Goal: Task Accomplishment & Management: Complete application form

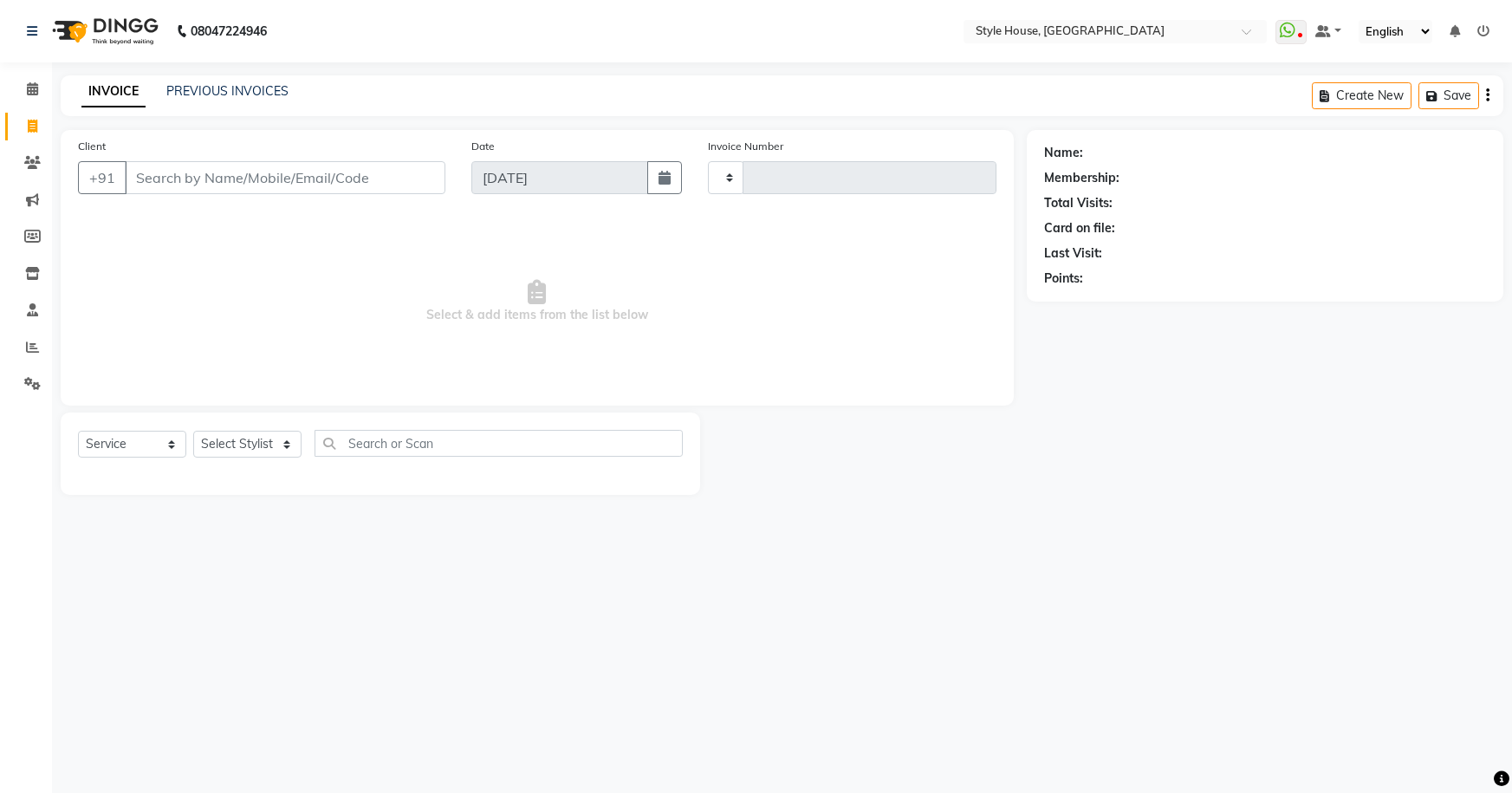
select select "service"
type input "1838"
select select "4237"
type input "9438552989"
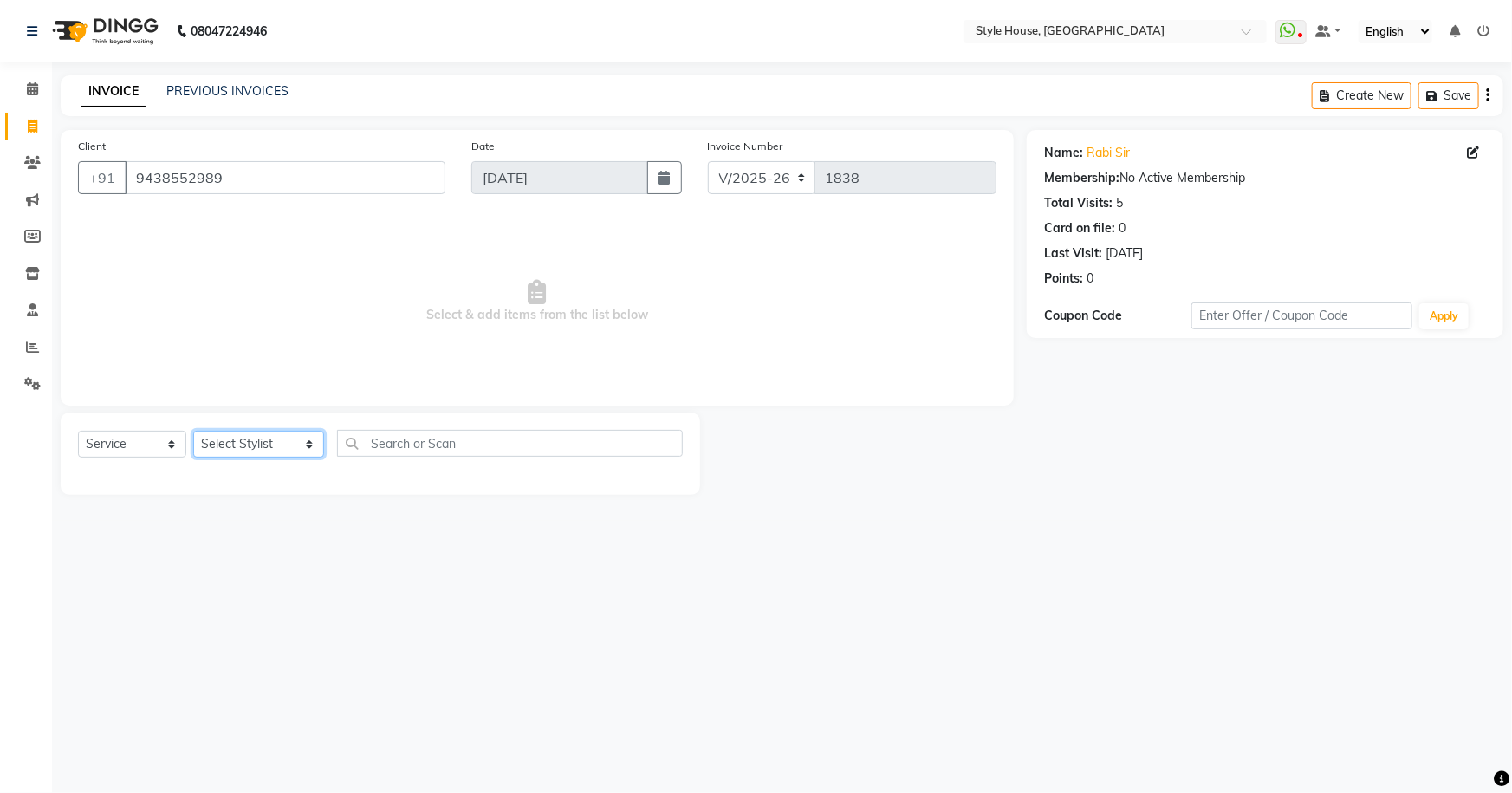
click at [231, 447] on select "Select Stylist [PERSON_NAME] [PERSON_NAME] [PERSON_NAME] [PERSON_NAME]([PERSON_…" at bounding box center [259, 444] width 131 height 27
select select "49165"
click at [194, 431] on select "Select Stylist [PERSON_NAME] [PERSON_NAME] [PERSON_NAME] [PERSON_NAME]([PERSON_…" at bounding box center [259, 444] width 131 height 27
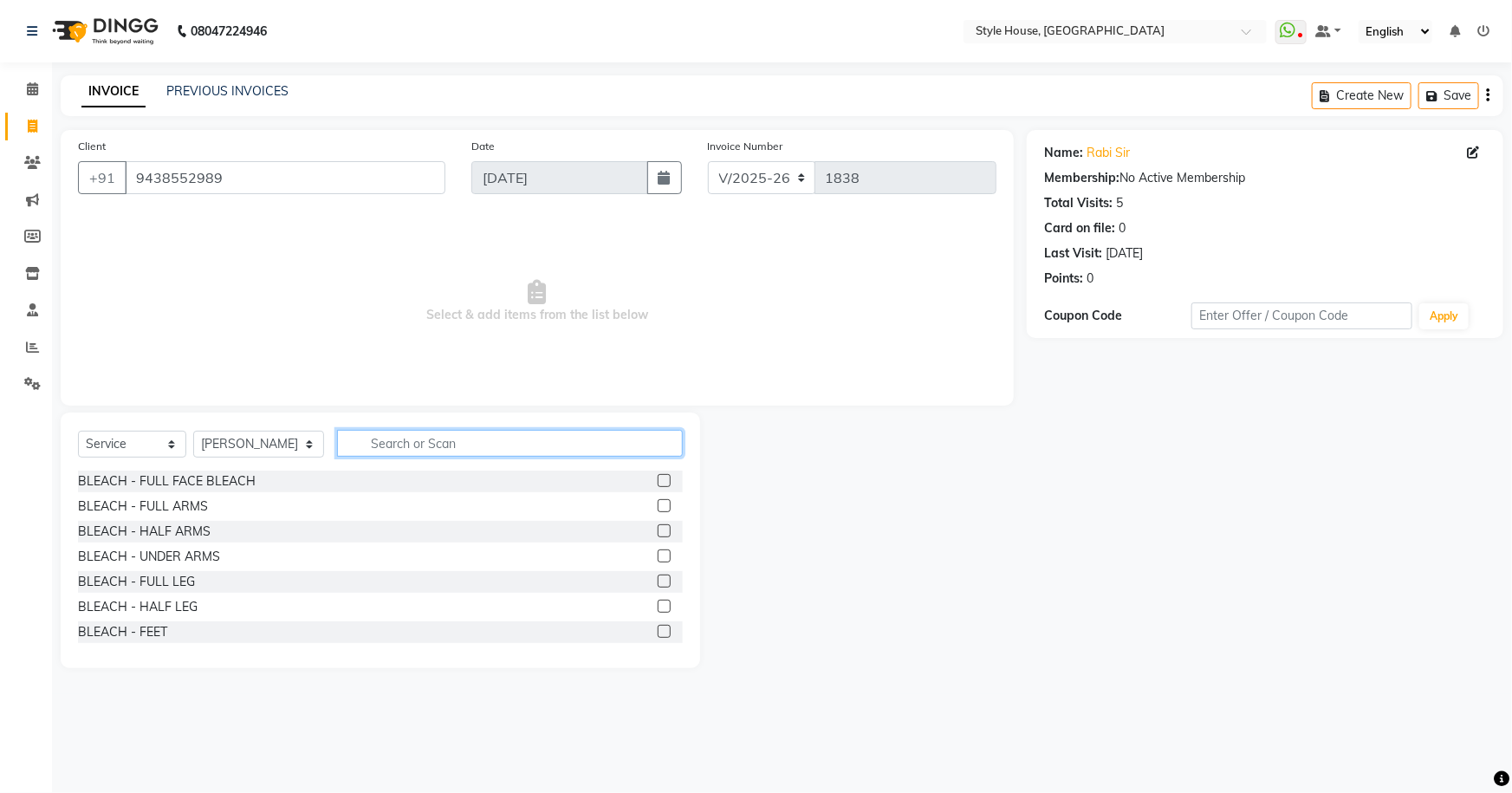
click at [352, 434] on input "text" at bounding box center [510, 443] width 347 height 27
type input "HAIR CUT"
click at [658, 581] on label at bounding box center [664, 581] width 13 height 13
click at [658, 581] on input "checkbox" at bounding box center [663, 582] width 11 height 11
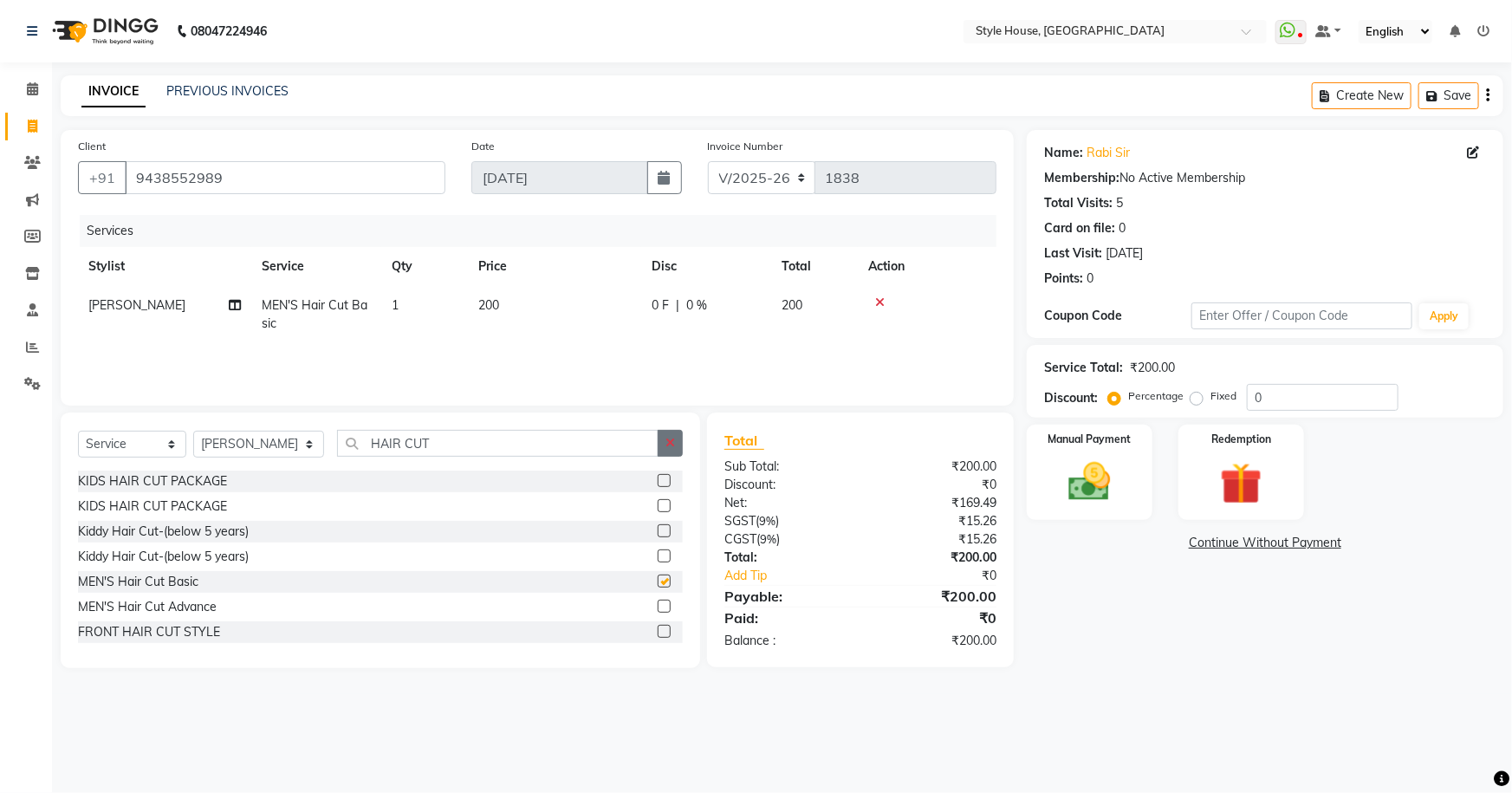
checkbox input "false"
click at [675, 449] on icon "button" at bounding box center [670, 443] width 10 height 12
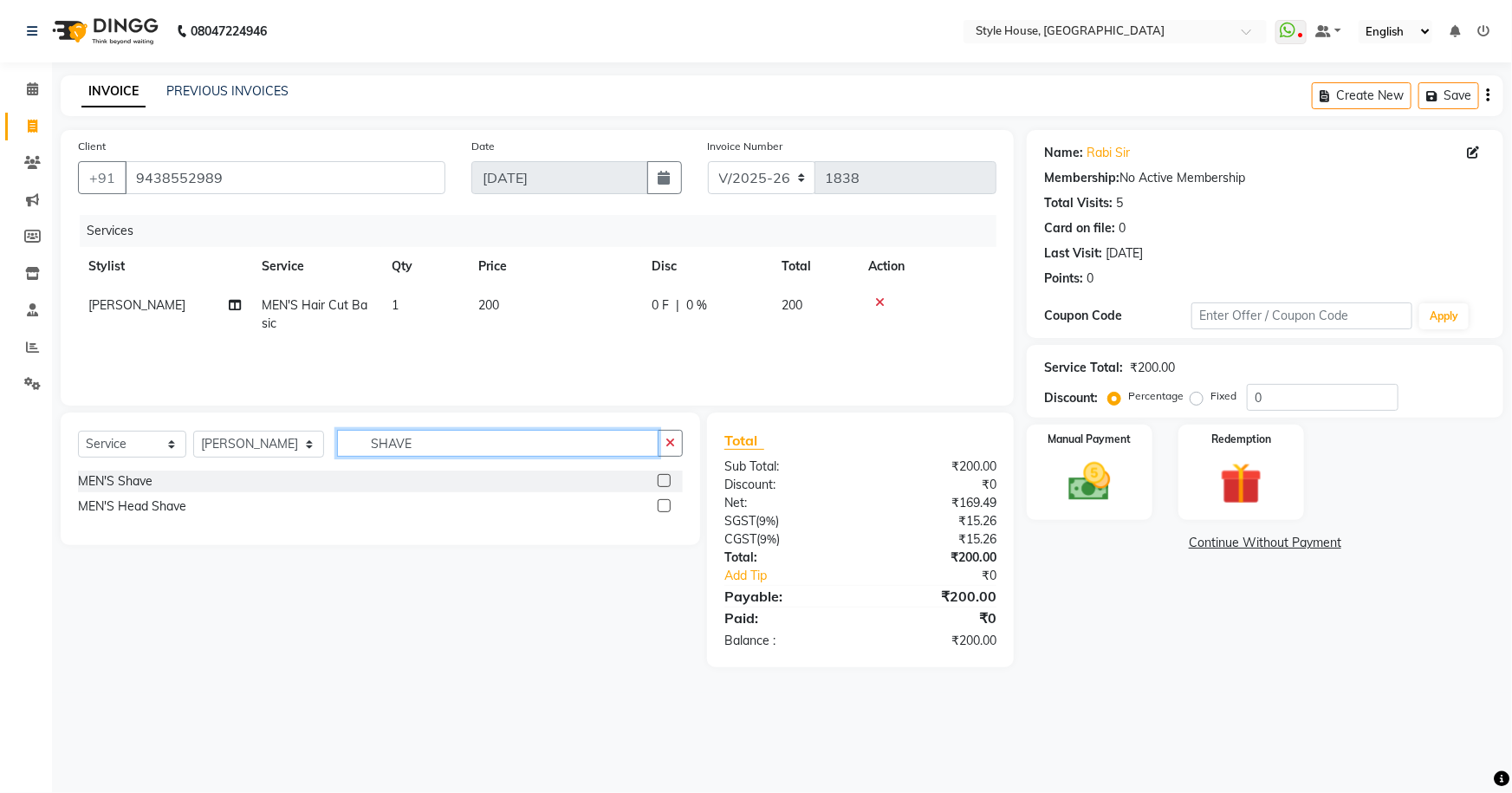
type input "SHAVE"
click at [665, 479] on label at bounding box center [664, 480] width 13 height 13
click at [665, 479] on input "checkbox" at bounding box center [663, 481] width 11 height 11
checkbox input "true"
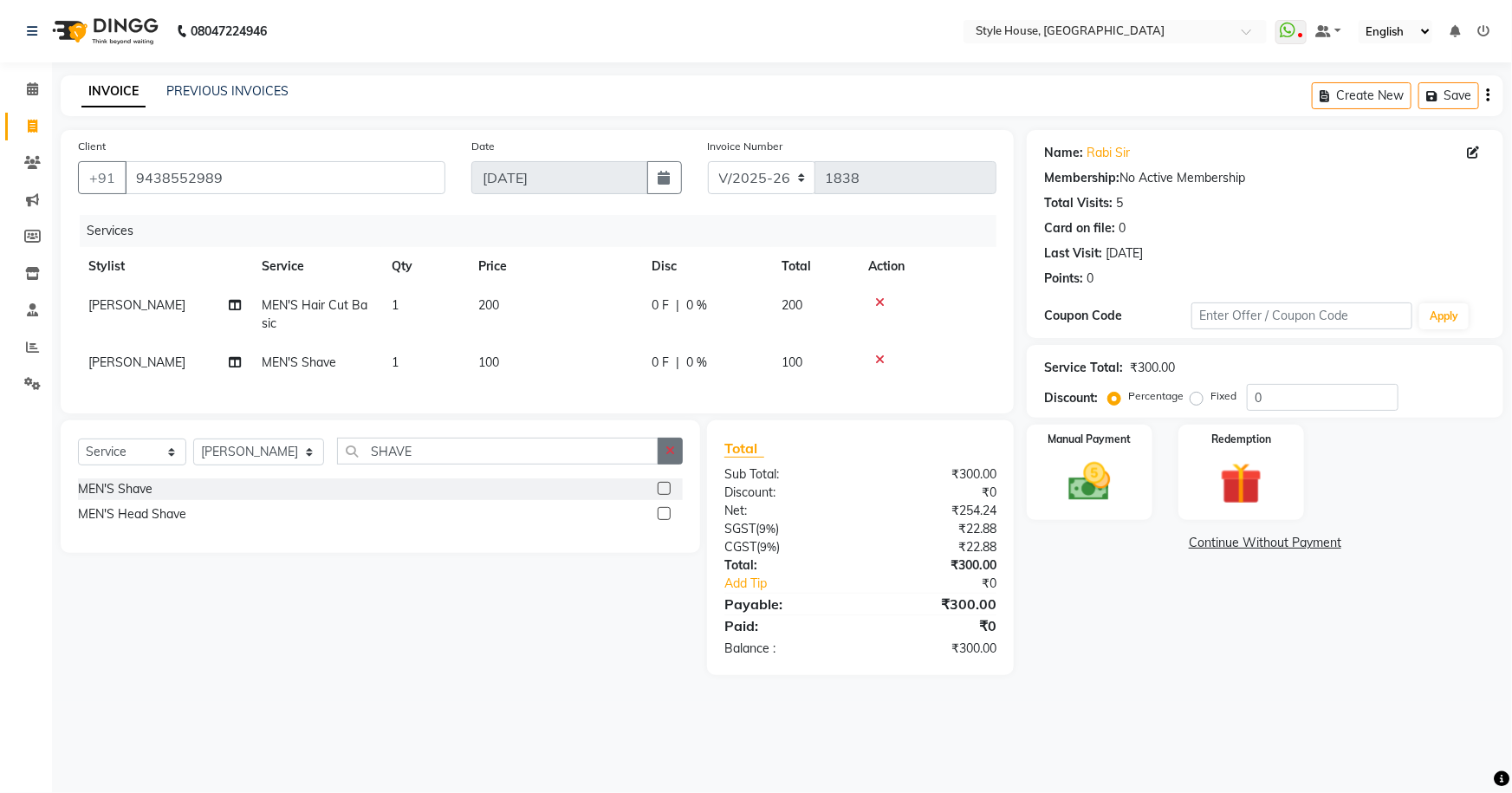
click at [672, 454] on button "button" at bounding box center [670, 451] width 25 height 27
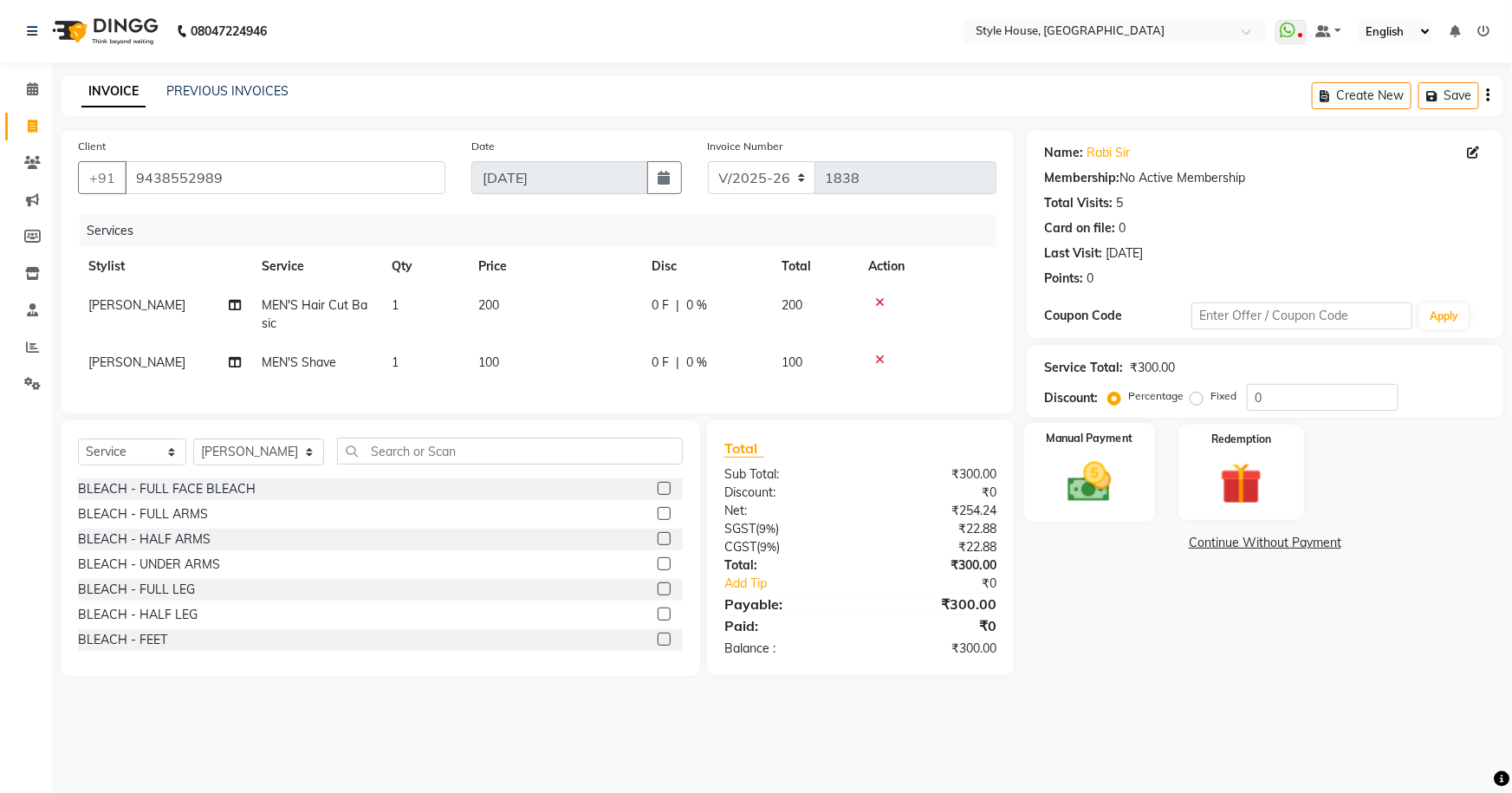
click at [1074, 477] on img at bounding box center [1090, 481] width 71 height 50
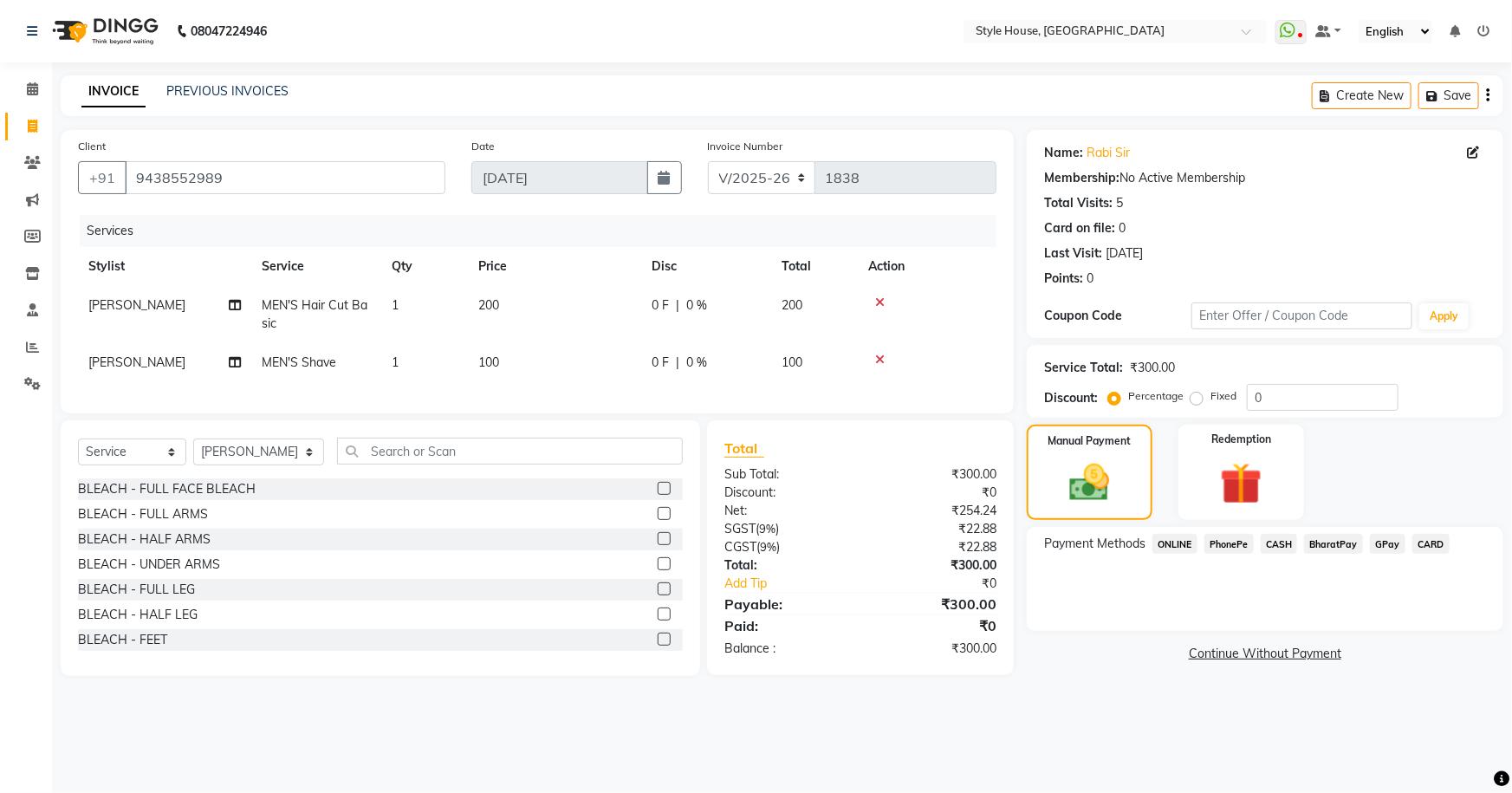
click at [1214, 538] on span "PhonePe" at bounding box center [1229, 544] width 50 height 20
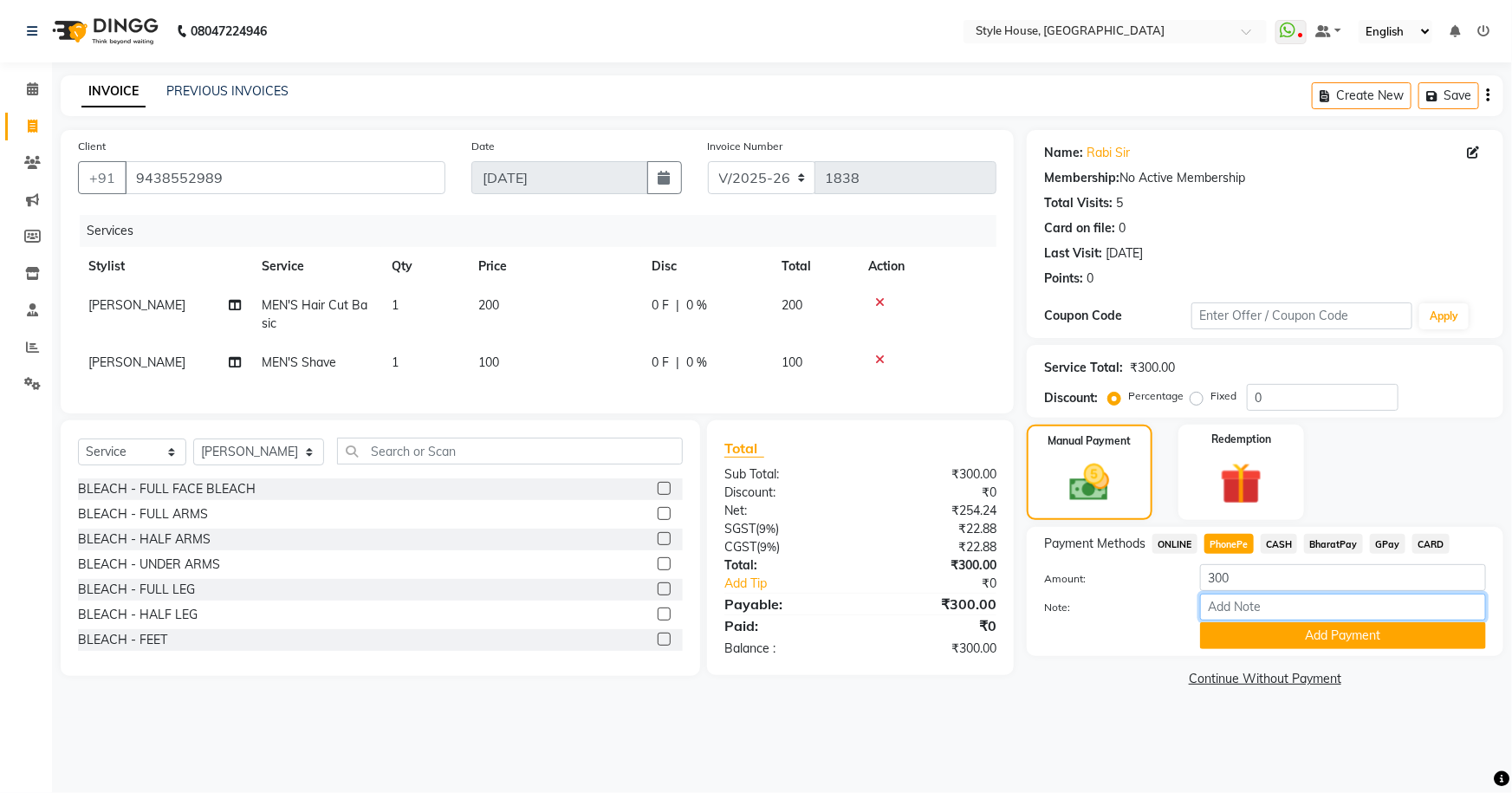
click at [1323, 614] on input "Note:" at bounding box center [1342, 606] width 286 height 27
click at [1339, 634] on button "Add Payment" at bounding box center [1342, 636] width 286 height 27
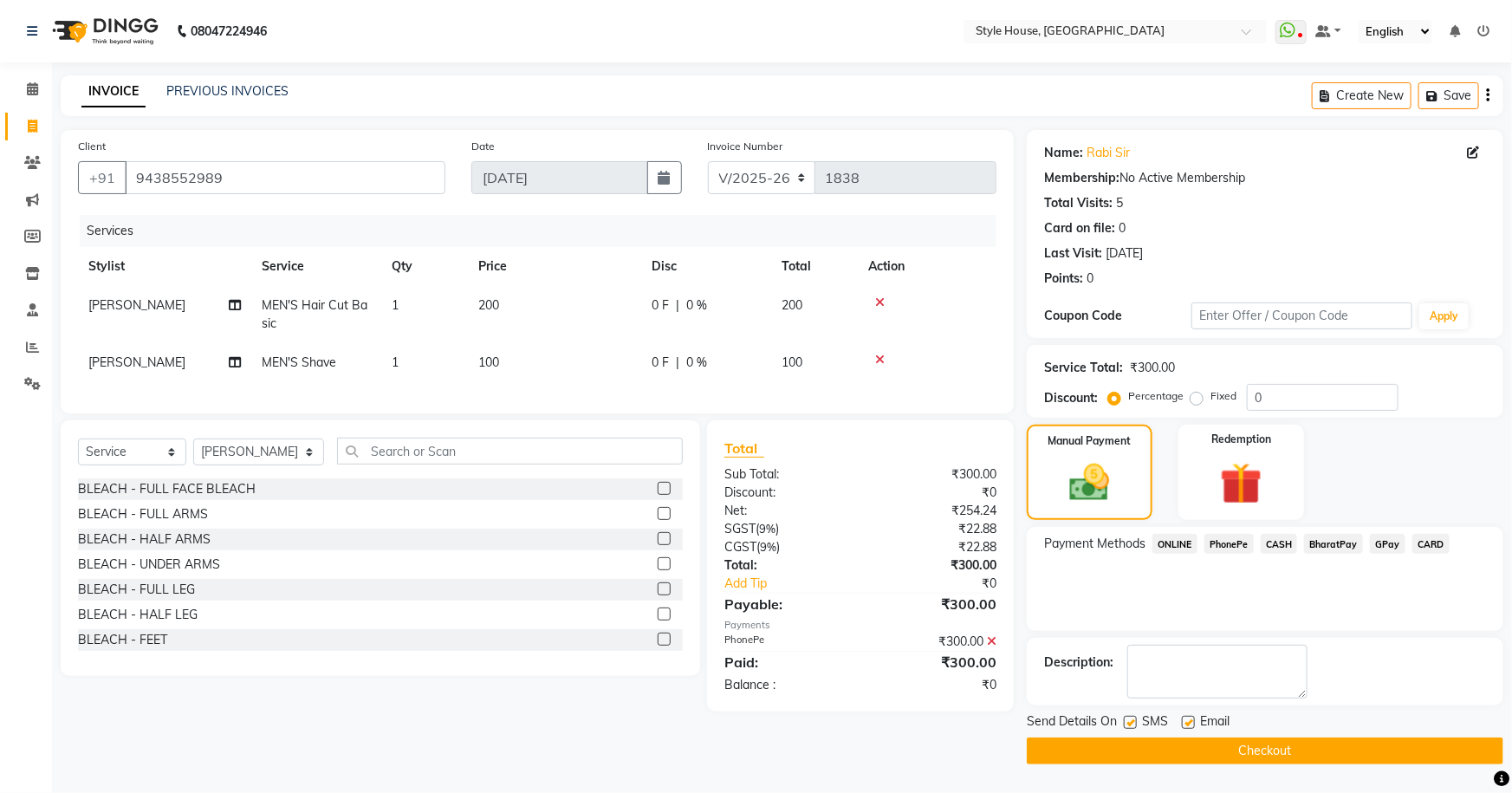
click at [1321, 745] on button "Checkout" at bounding box center [1264, 751] width 477 height 27
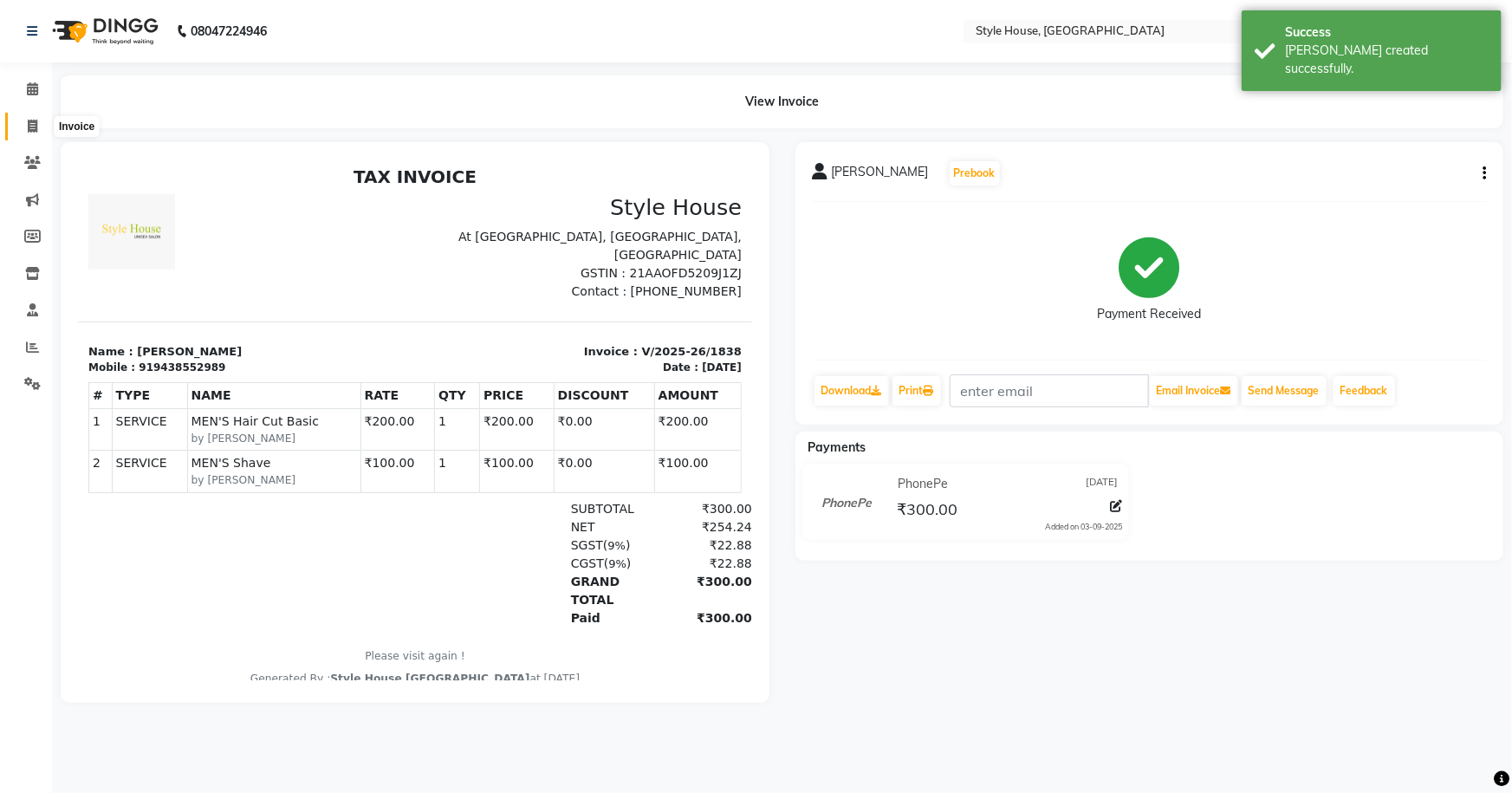
click at [27, 121] on icon at bounding box center [32, 126] width 10 height 13
select select "service"
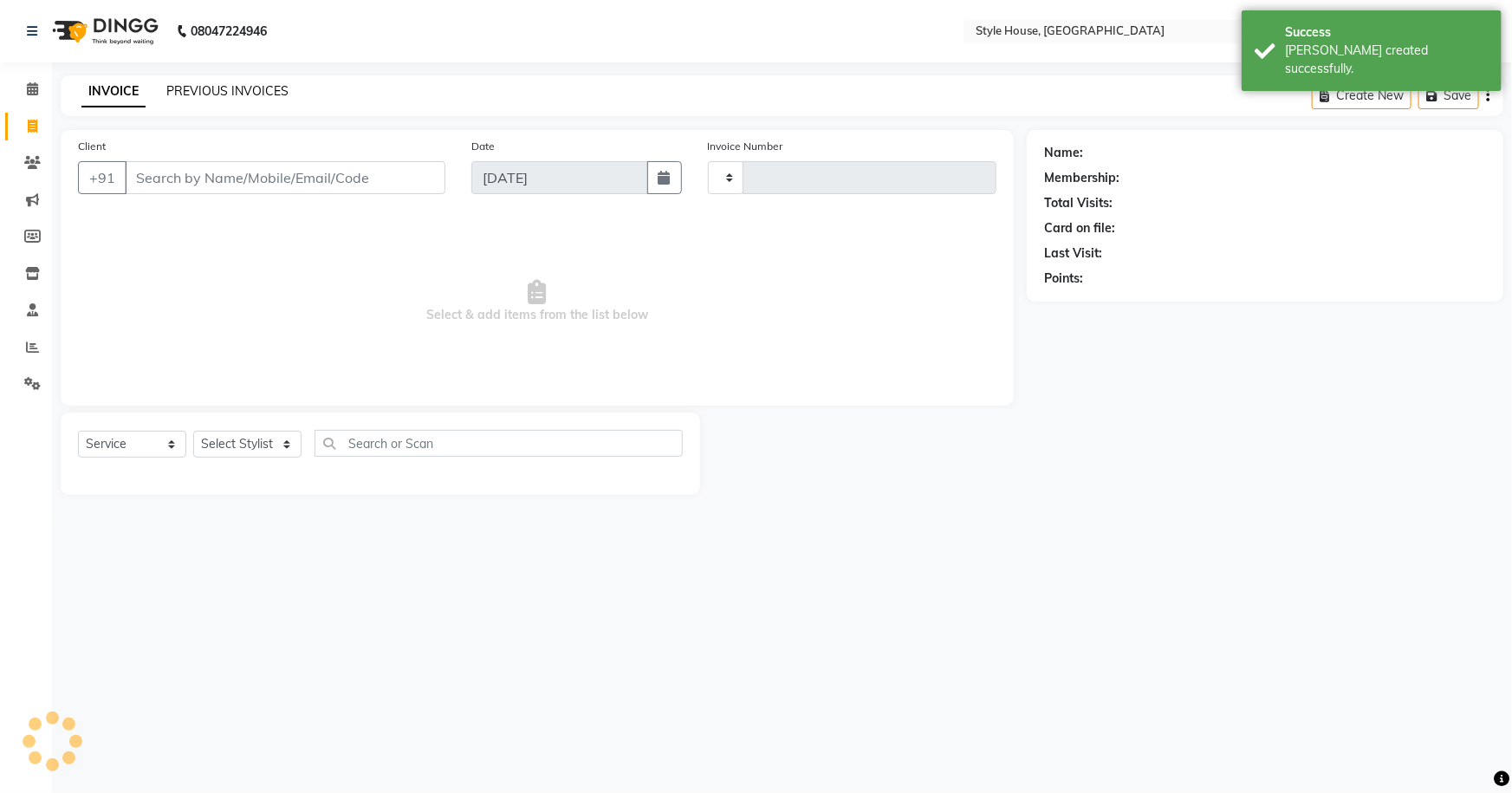
type input "1839"
select select "4237"
click at [188, 91] on link "PREVIOUS INVOICES" at bounding box center [227, 91] width 122 height 16
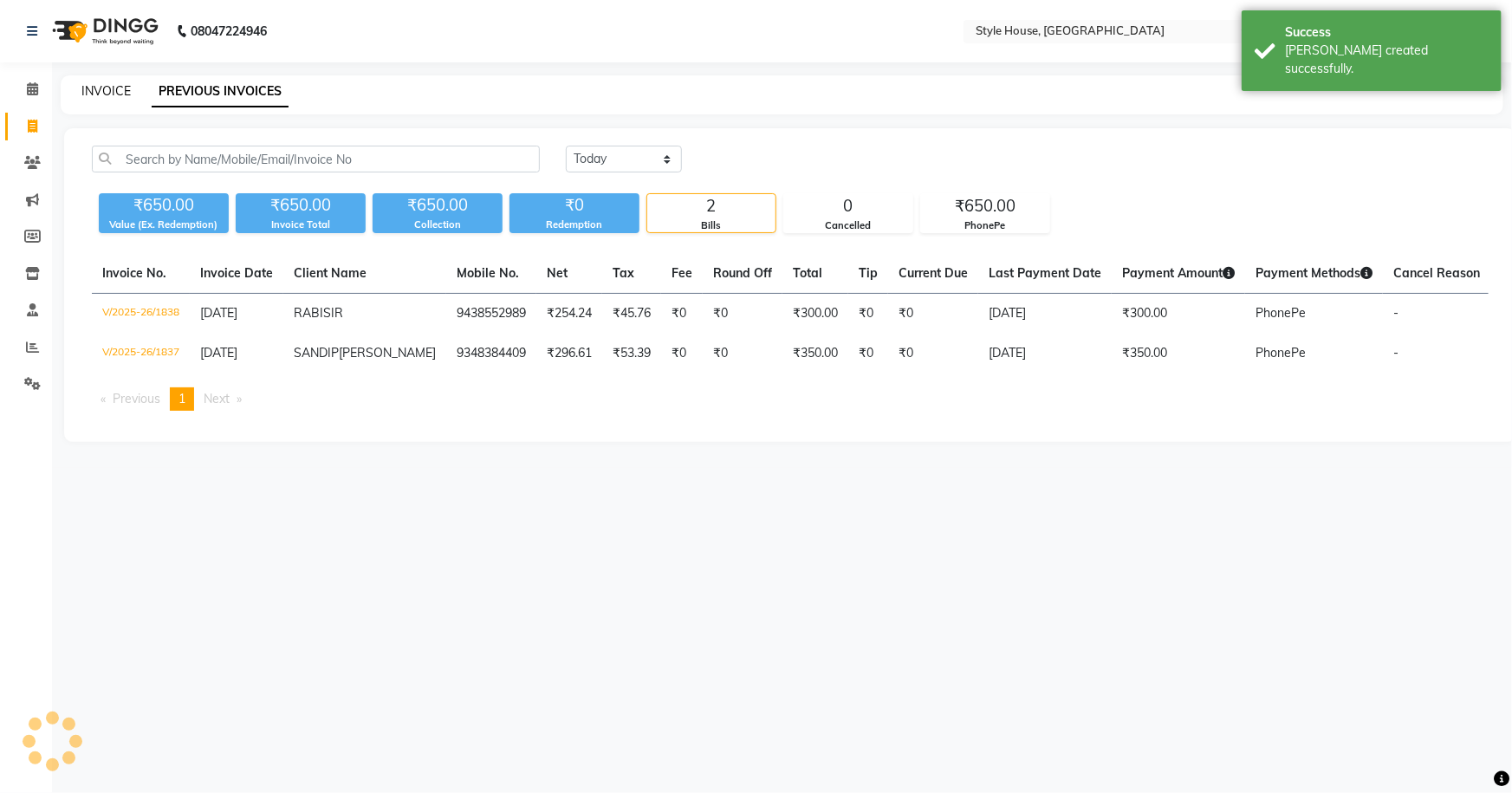
click at [90, 89] on link "INVOICE" at bounding box center [106, 91] width 50 height 16
select select "service"
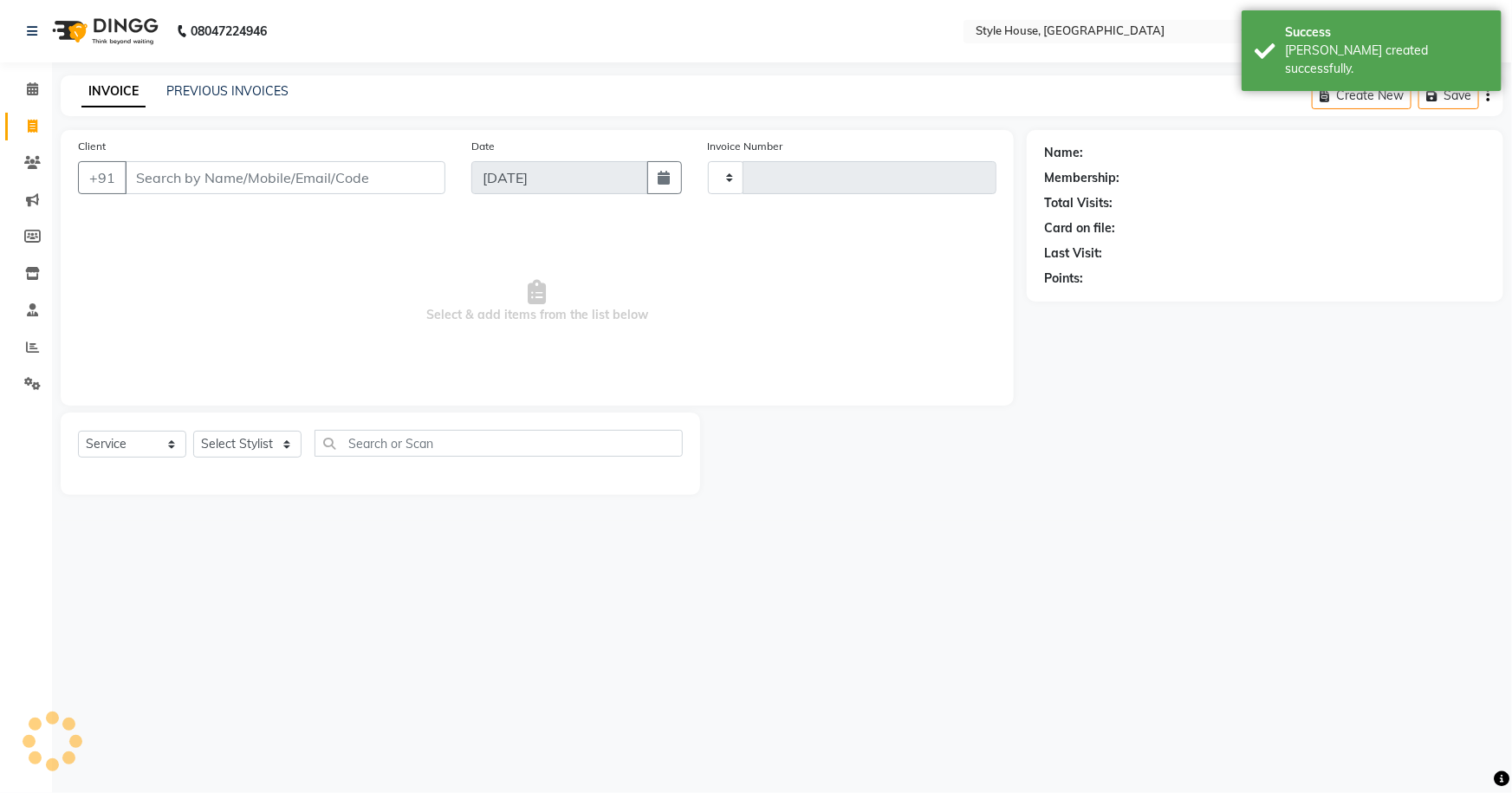
type input "1839"
select select "4237"
